Goal: Task Accomplishment & Management: Use online tool/utility

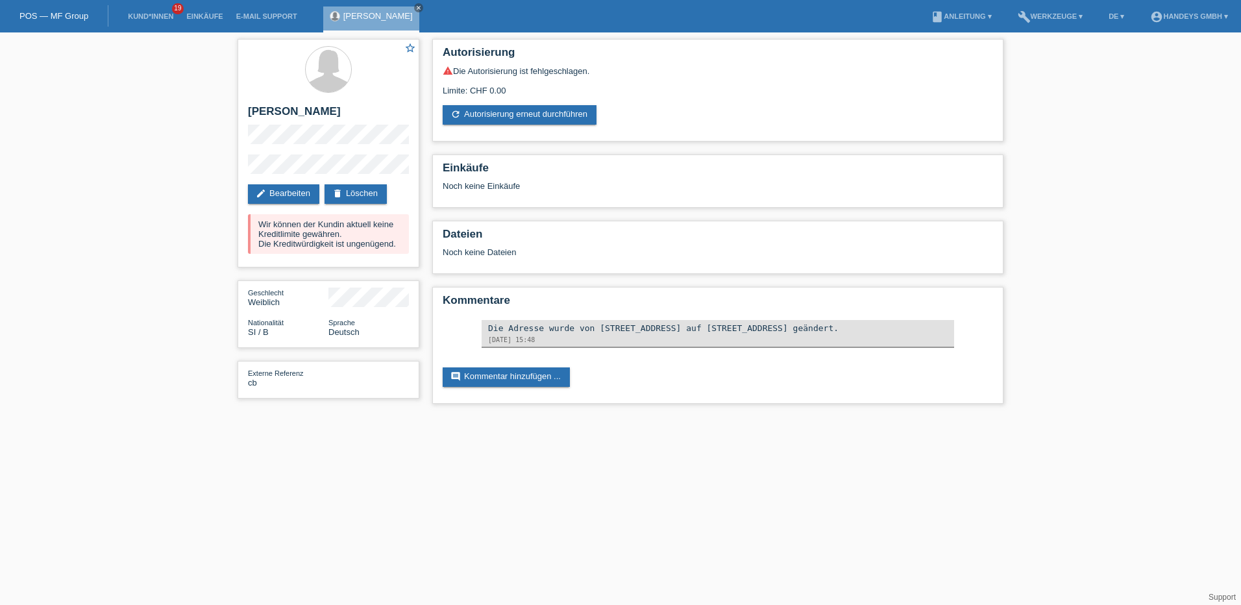
click at [51, 16] on link "POS — MF Group" at bounding box center [53, 16] width 69 height 10
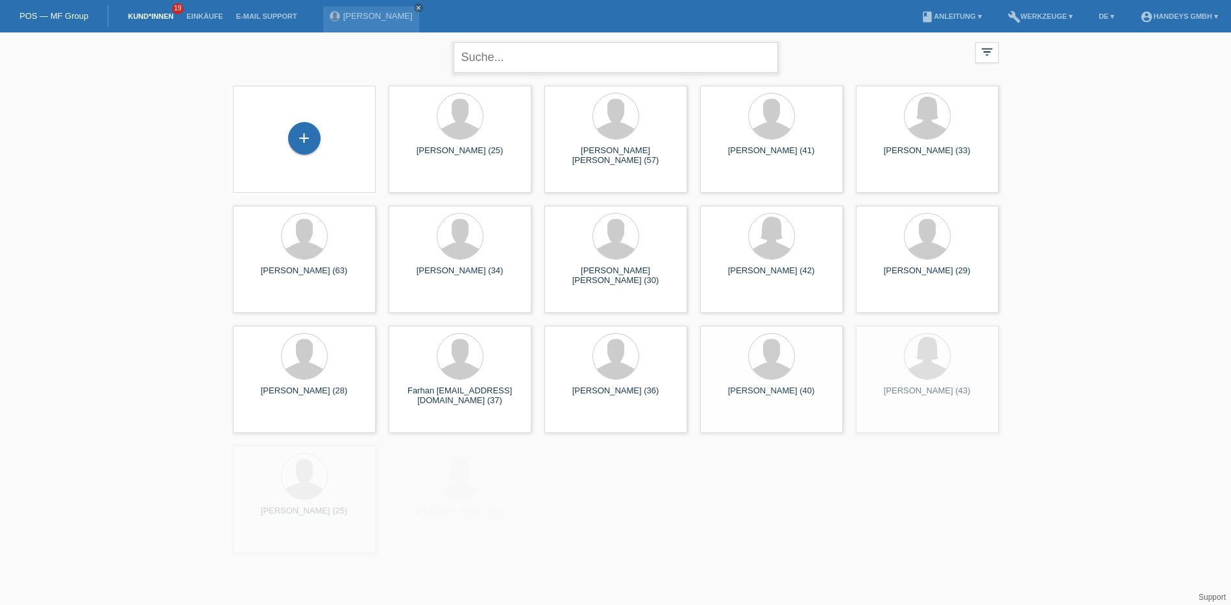
click at [507, 60] on input "text" at bounding box center [616, 57] width 324 height 30
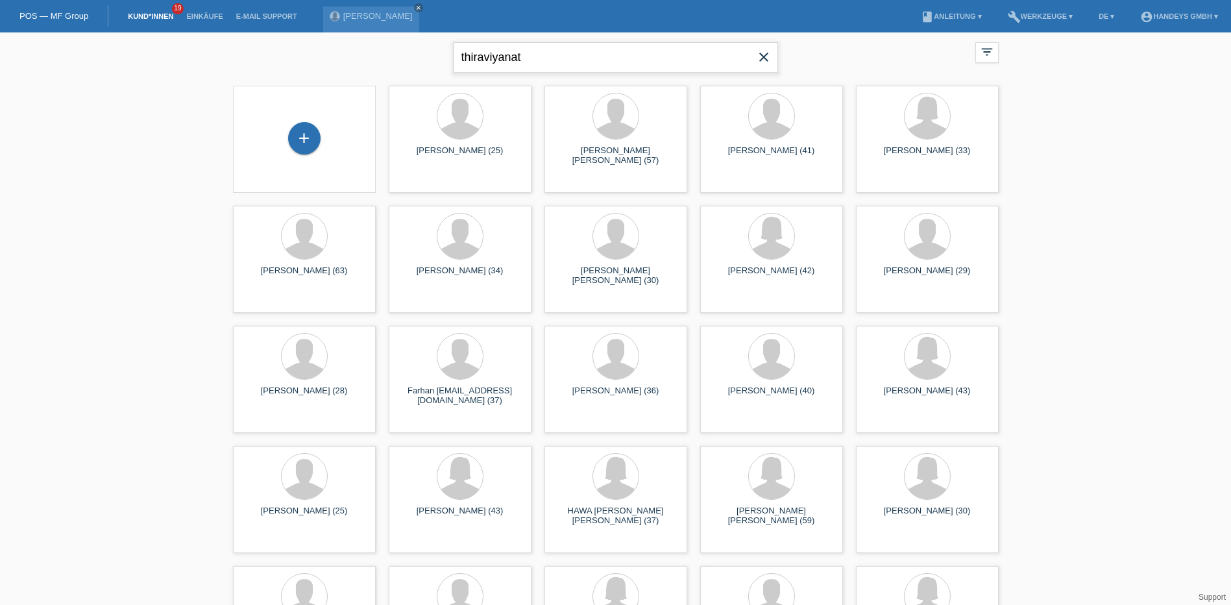
type input "thiraviyanat"
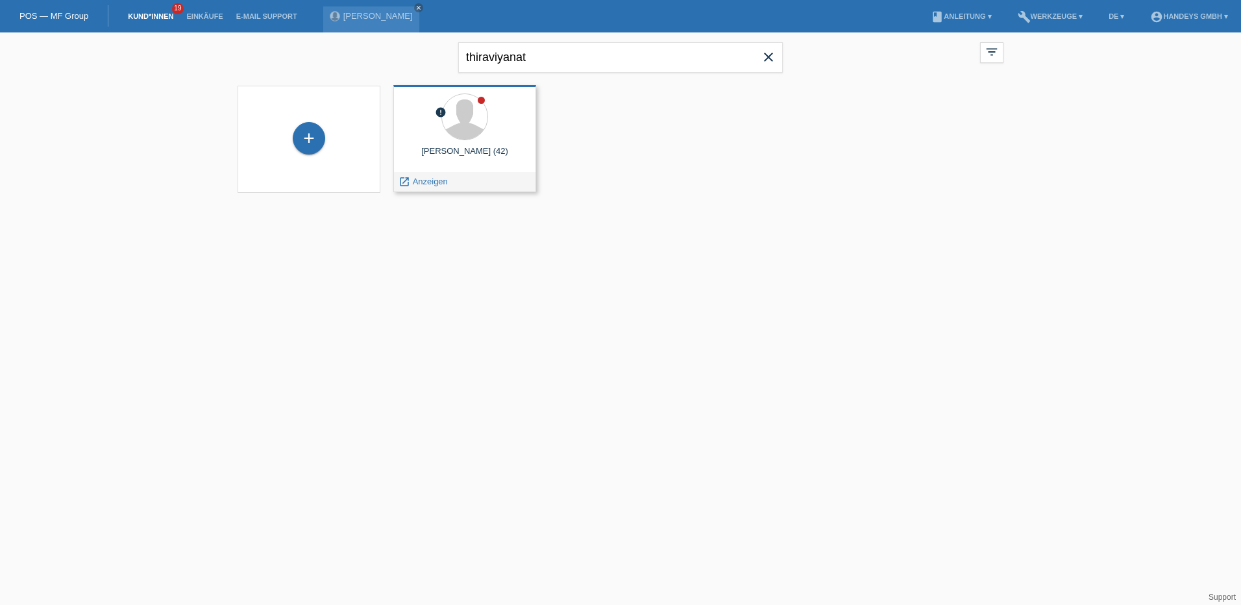
click at [450, 151] on div "thivyatheesan thiraviyanathan (42)" at bounding box center [465, 156] width 122 height 21
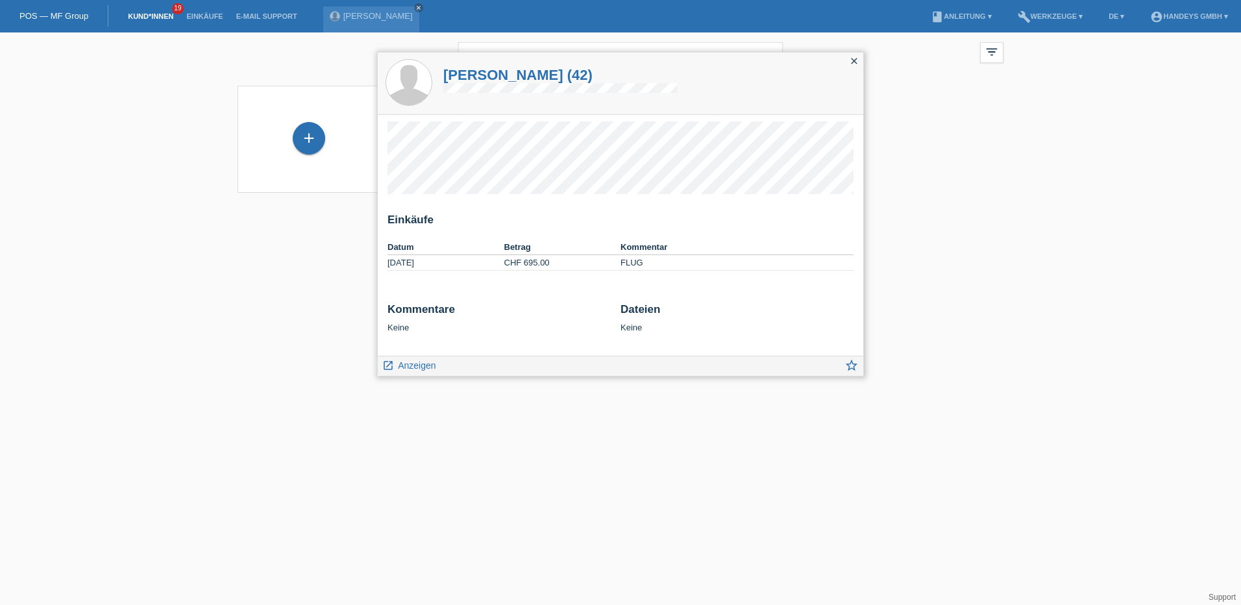
click at [853, 61] on icon "close" at bounding box center [854, 61] width 10 height 10
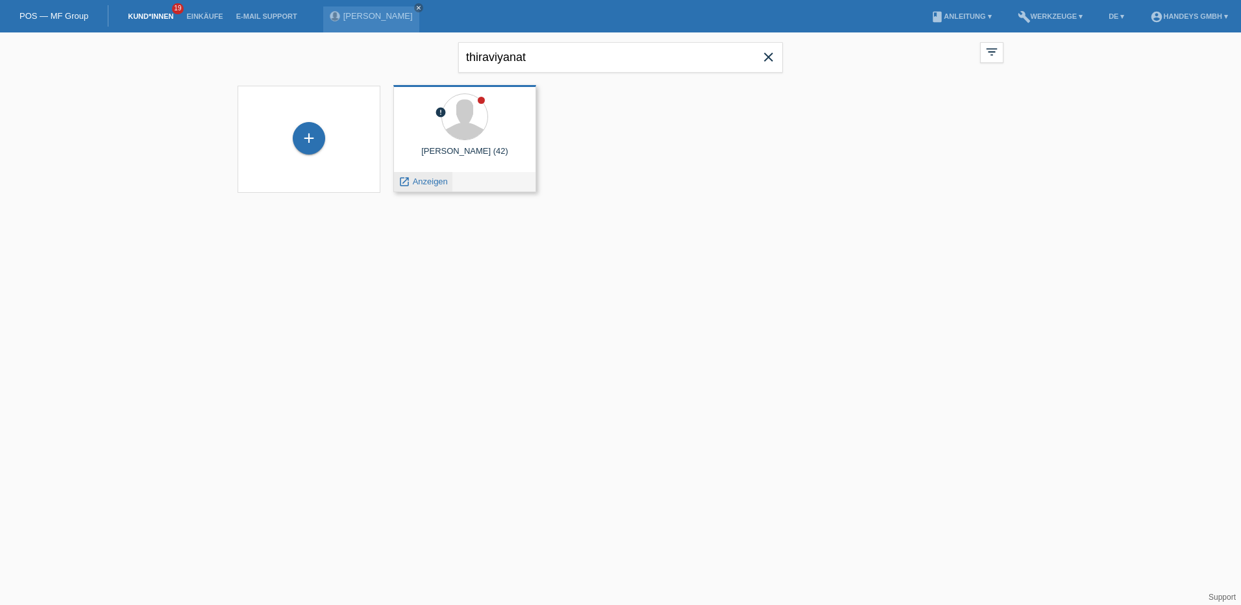
click at [426, 180] on span "Anzeigen" at bounding box center [430, 181] width 35 height 10
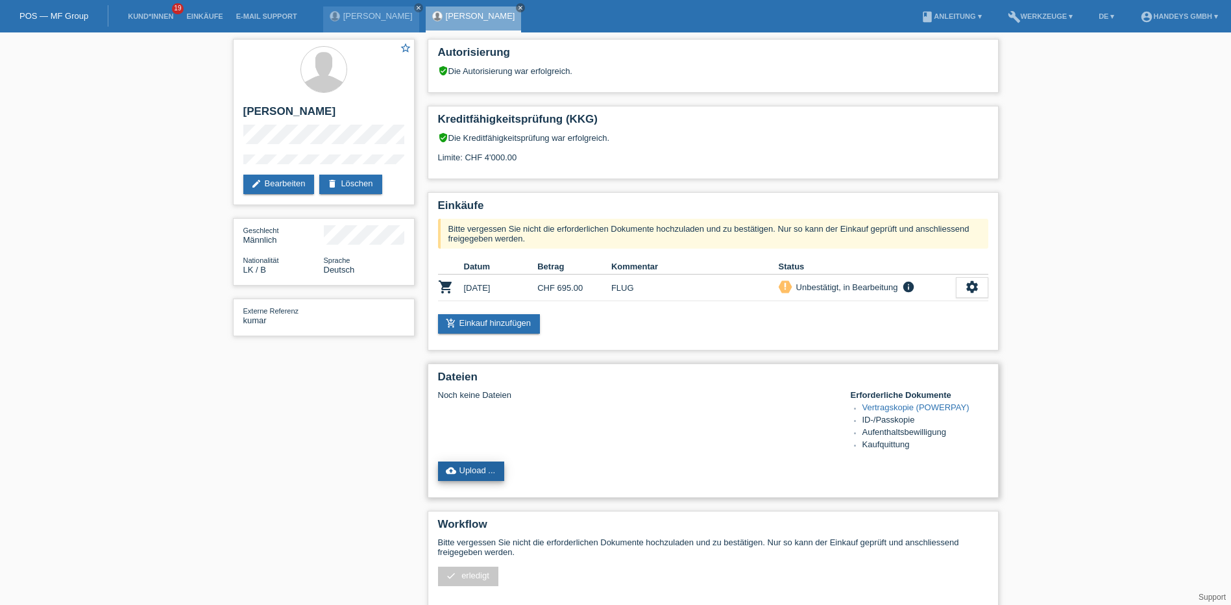
click at [483, 472] on link "cloud_upload Upload ..." at bounding box center [471, 470] width 67 height 19
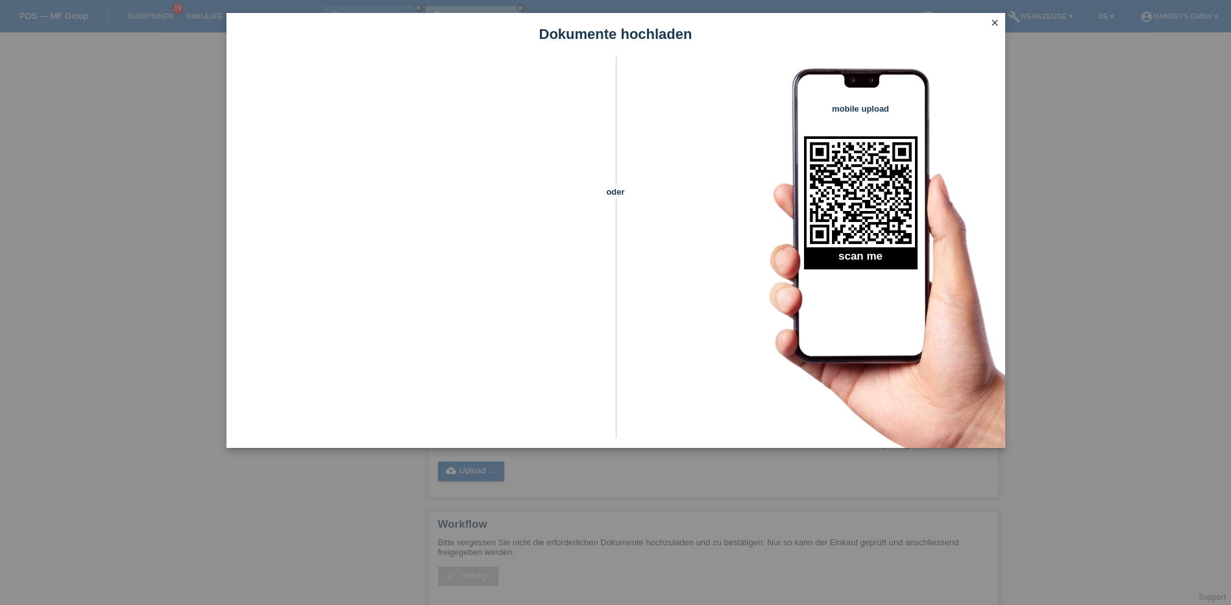
click at [993, 21] on icon "close" at bounding box center [994, 23] width 10 height 10
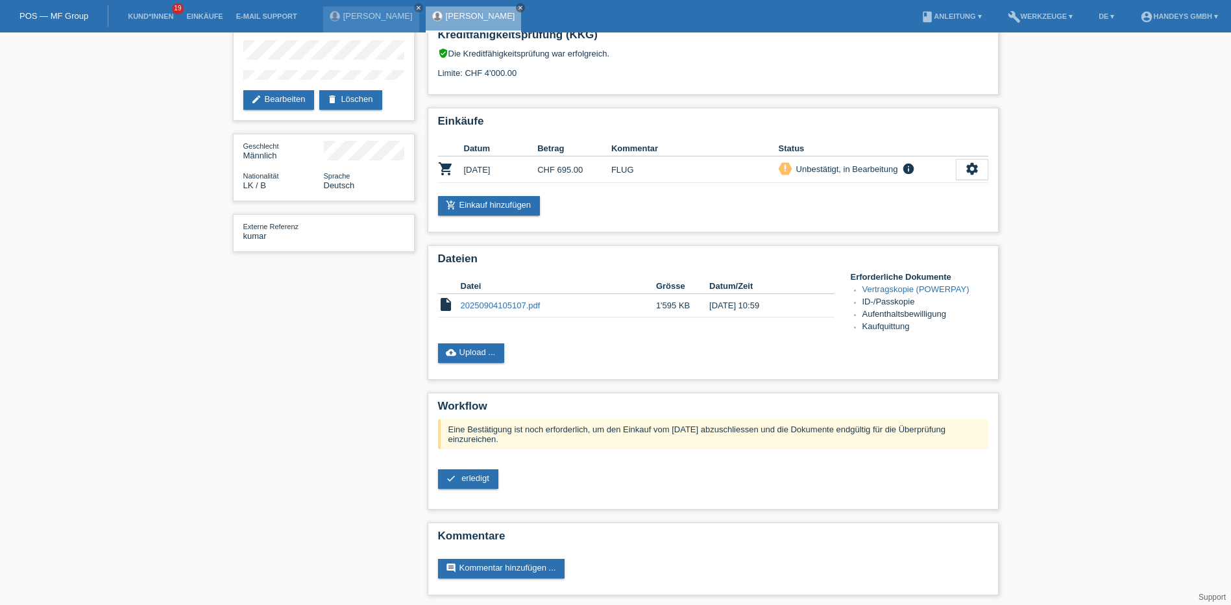
scroll to position [88, 0]
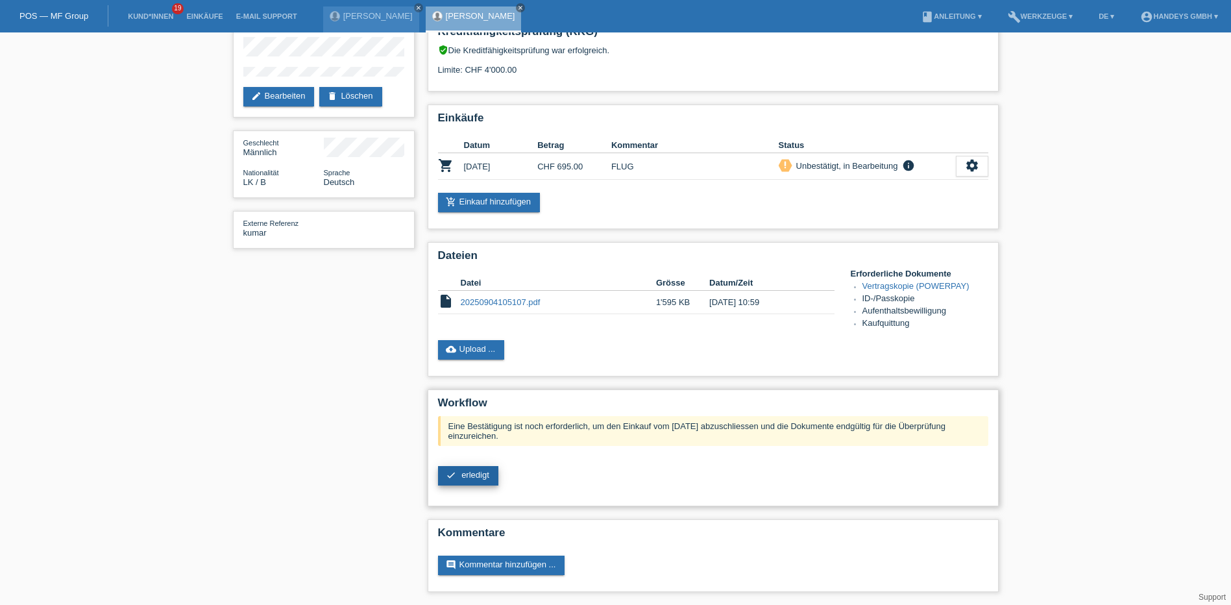
click at [482, 473] on span "erledigt" at bounding box center [475, 475] width 28 height 10
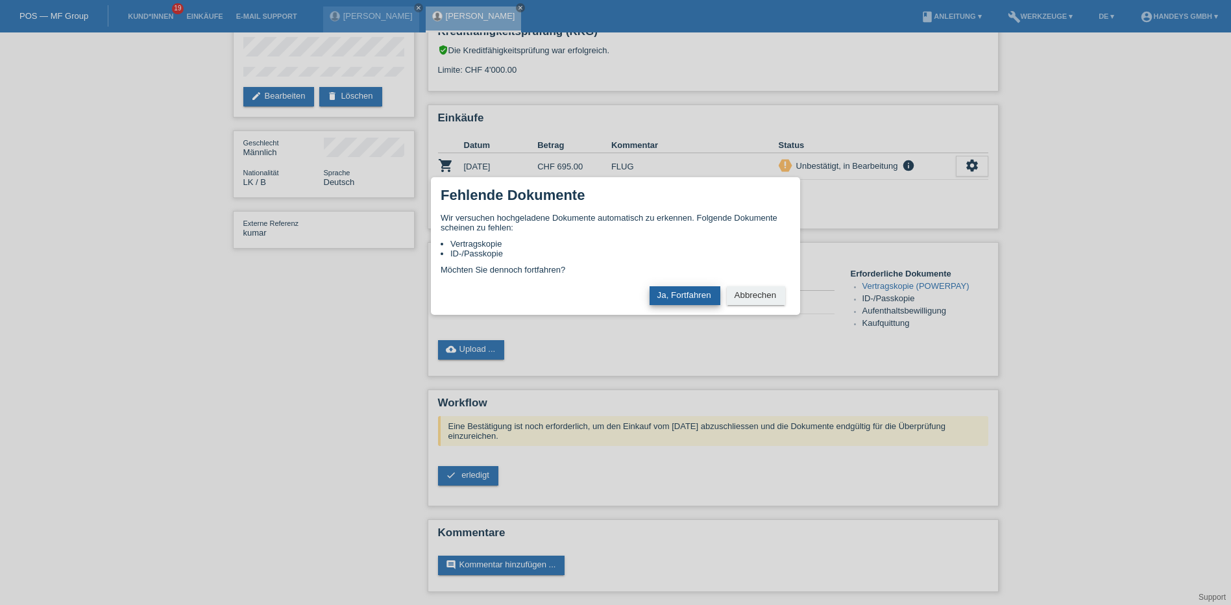
click at [685, 295] on button "Ja, Fortfahren" at bounding box center [684, 295] width 71 height 19
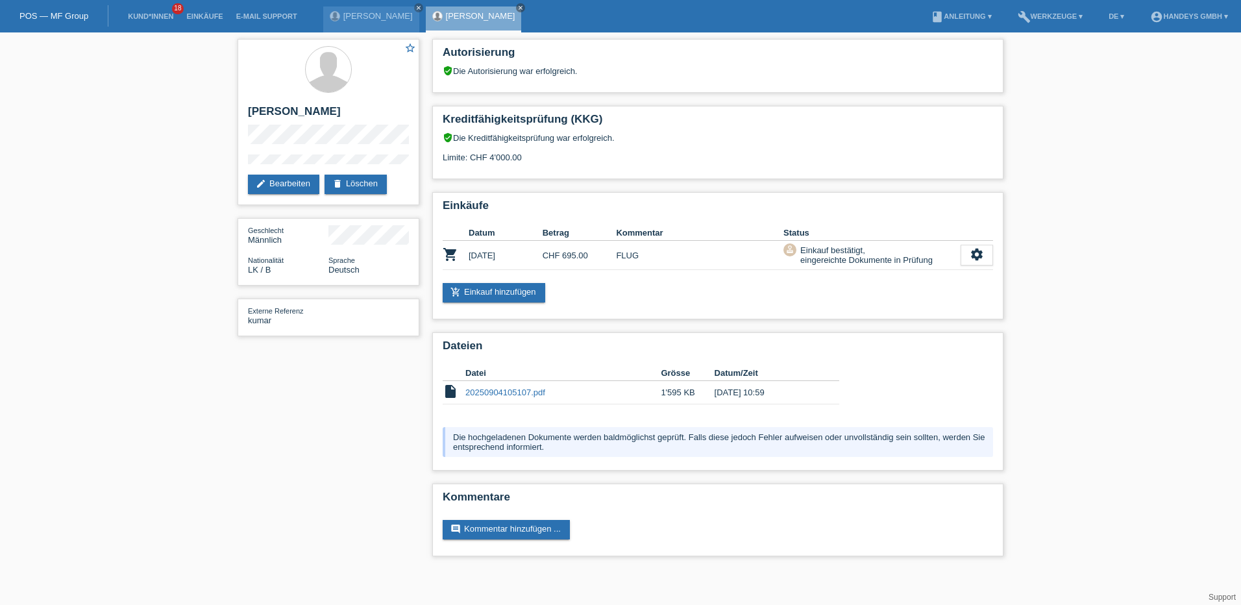
click at [36, 13] on link "POS — MF Group" at bounding box center [53, 16] width 69 height 10
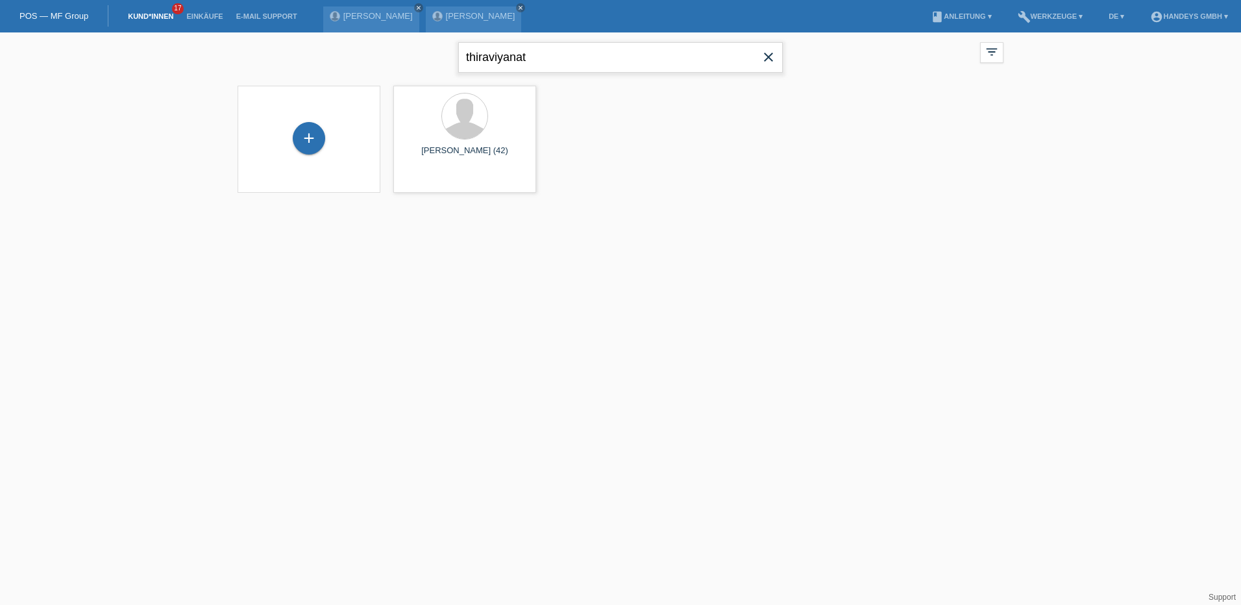
drag, startPoint x: 546, startPoint y: 60, endPoint x: 454, endPoint y: 59, distance: 92.1
click at [454, 59] on div "thiraviyanat close filter_list view_module Alle Kund*innen anzeigen star Markie…" at bounding box center [620, 55] width 779 height 47
drag, startPoint x: 495, startPoint y: 62, endPoint x: 448, endPoint y: 58, distance: 47.5
click at [448, 58] on div "arda close filter_list view_module Alle Kund*innen anzeigen star Markierte [PER…" at bounding box center [620, 55] width 779 height 47
type input "b"
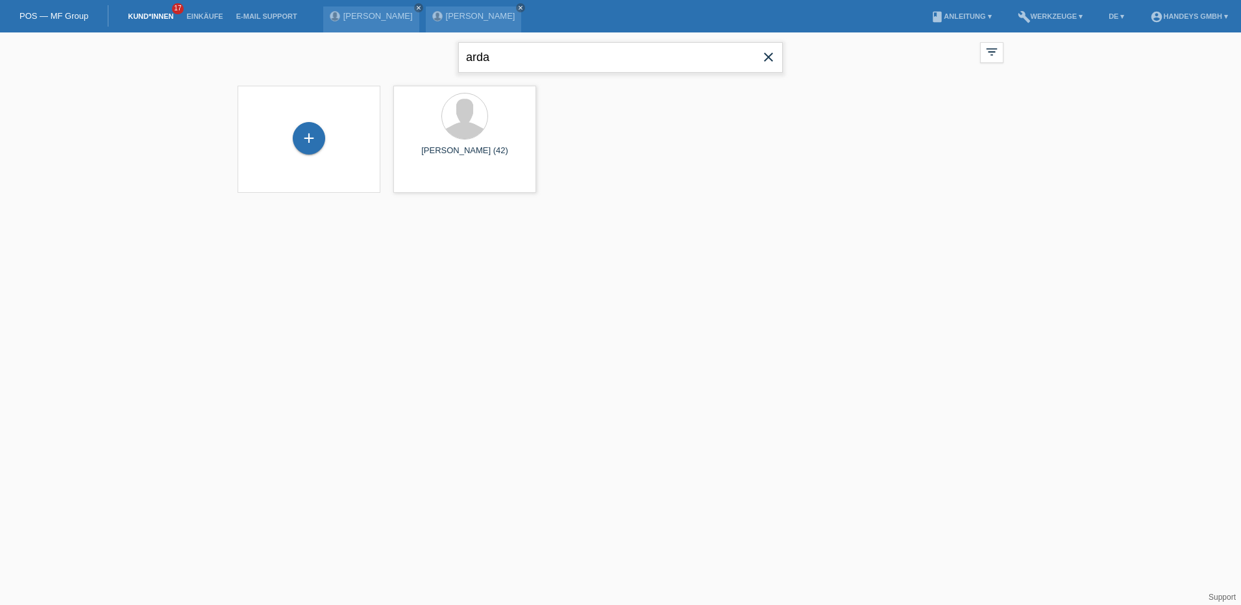
type input "arda"
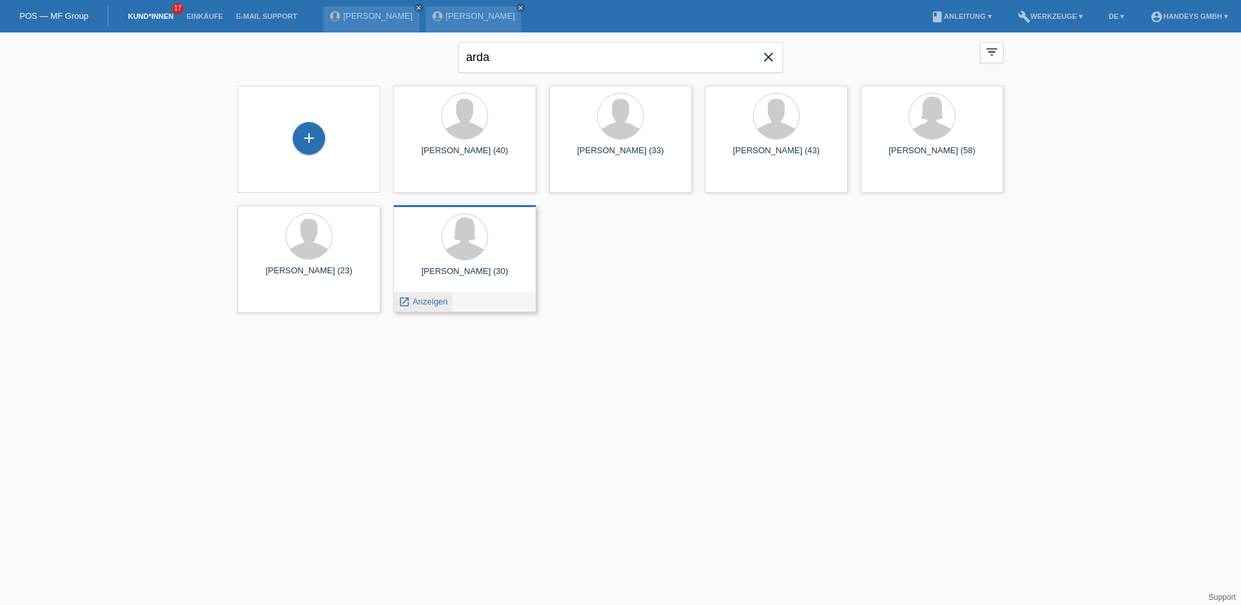
click at [426, 300] on span "Anzeigen" at bounding box center [430, 302] width 35 height 10
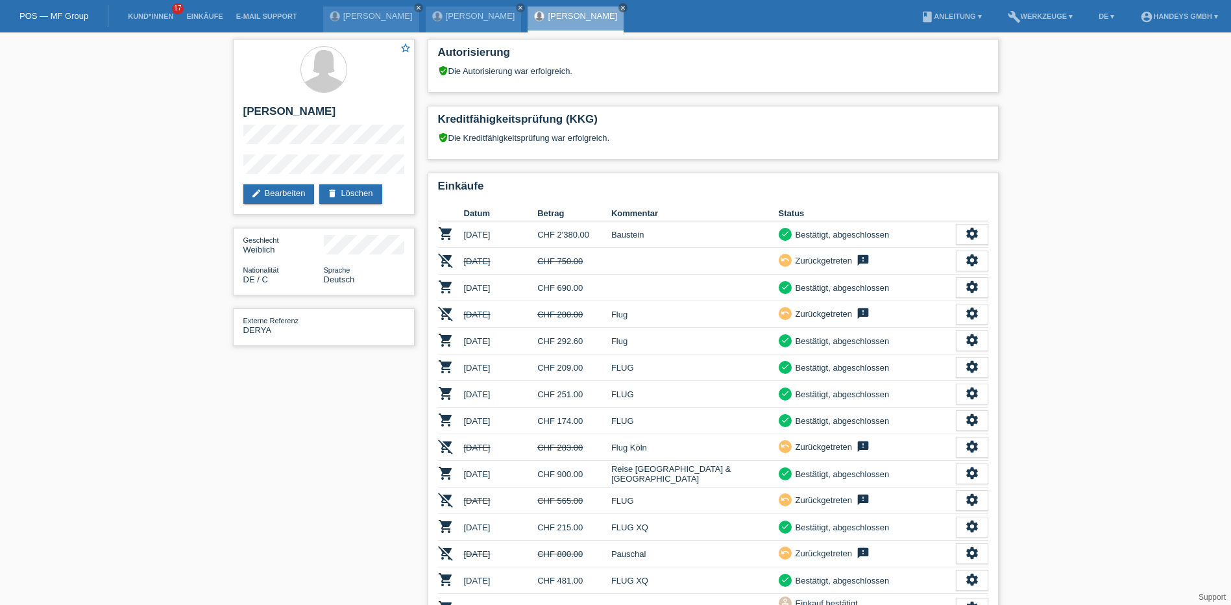
click at [51, 14] on link "POS — MF Group" at bounding box center [53, 16] width 69 height 10
